Goal: Task Accomplishment & Management: Manage account settings

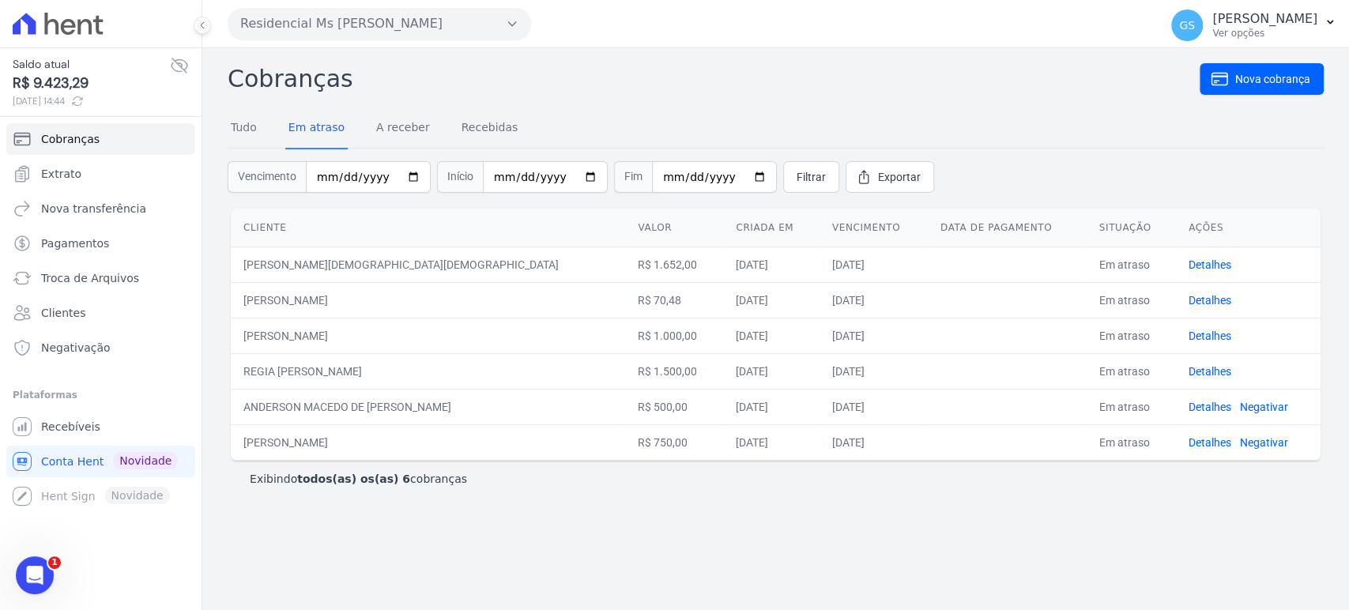
click at [841, 522] on div "Cobranças Nova cobrança Tudo Em atraso A receber Recebidas Vencimento Início Fi…" at bounding box center [775, 329] width 1147 height 562
click at [775, 521] on div "Cobranças Nova cobrança Tudo Em atraso A receber Recebidas Vencimento Início Fi…" at bounding box center [775, 329] width 1147 height 562
click at [175, 63] on icon at bounding box center [179, 65] width 19 height 19
